Goal: Task Accomplishment & Management: Complete application form

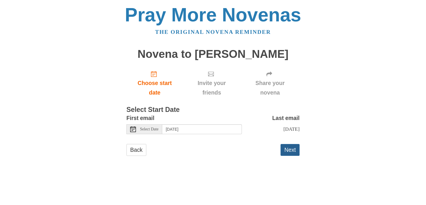
click at [290, 149] on button "Next" at bounding box center [290, 150] width 19 height 12
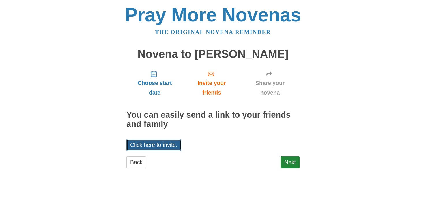
click at [178, 146] on link "Click here to invite." at bounding box center [154, 145] width 55 height 12
click at [137, 161] on link "Back" at bounding box center [137, 162] width 20 height 12
